Goal: Task Accomplishment & Management: Use online tool/utility

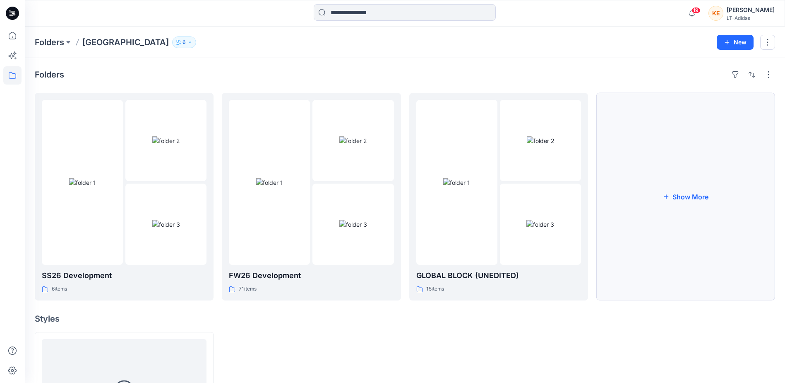
click at [703, 220] on button "Show More" at bounding box center [686, 196] width 179 height 207
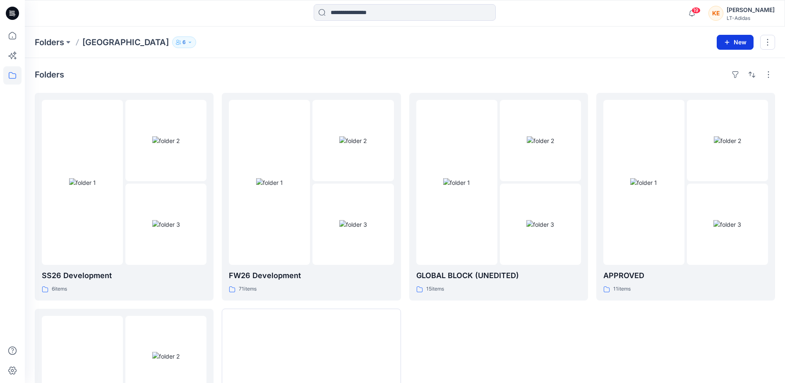
click at [730, 43] on icon "button" at bounding box center [727, 42] width 7 height 7
click at [714, 81] on p "New Folder" at bounding box center [711, 79] width 31 height 9
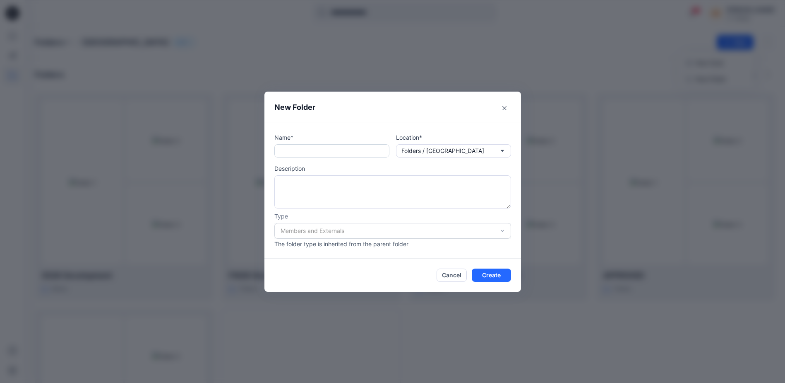
click at [337, 150] on input "text" at bounding box center [332, 150] width 115 height 13
type input "*"
type input "**********"
click at [437, 234] on div "Members and Externals" at bounding box center [393, 231] width 237 height 16
click at [493, 275] on button "Create" at bounding box center [491, 274] width 39 height 13
